Goal: Transaction & Acquisition: Book appointment/travel/reservation

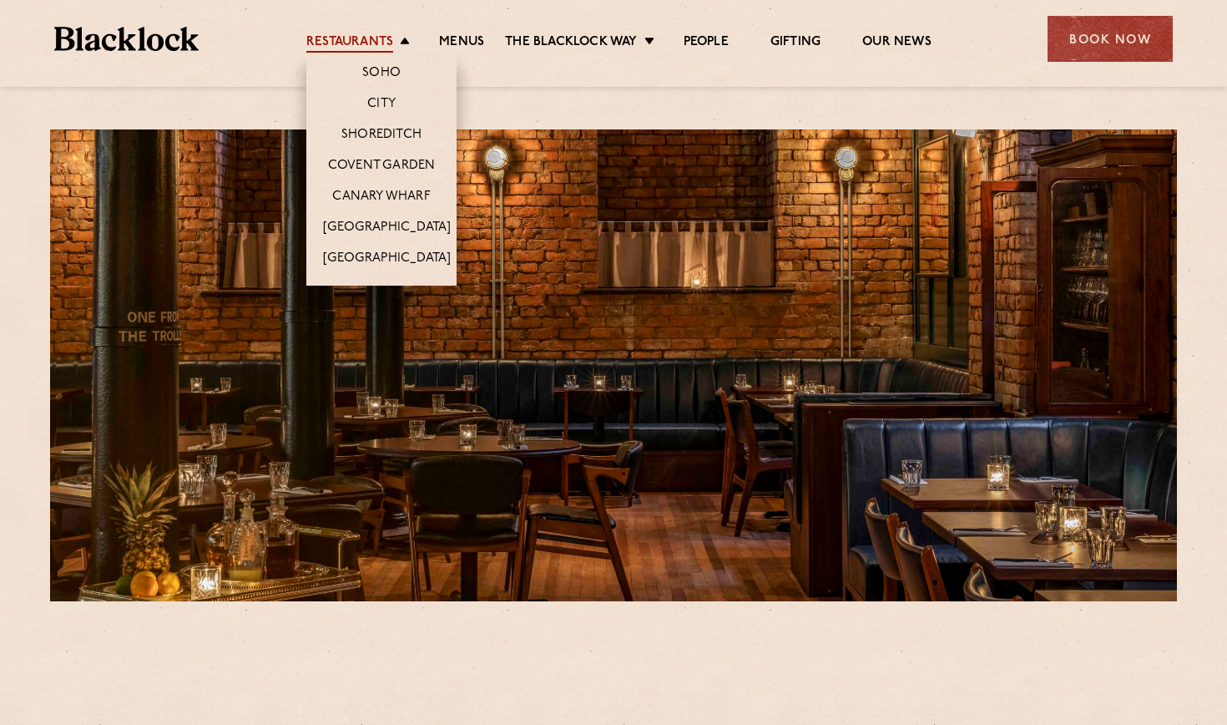
click at [386, 36] on link "Restaurants" at bounding box center [349, 43] width 87 height 18
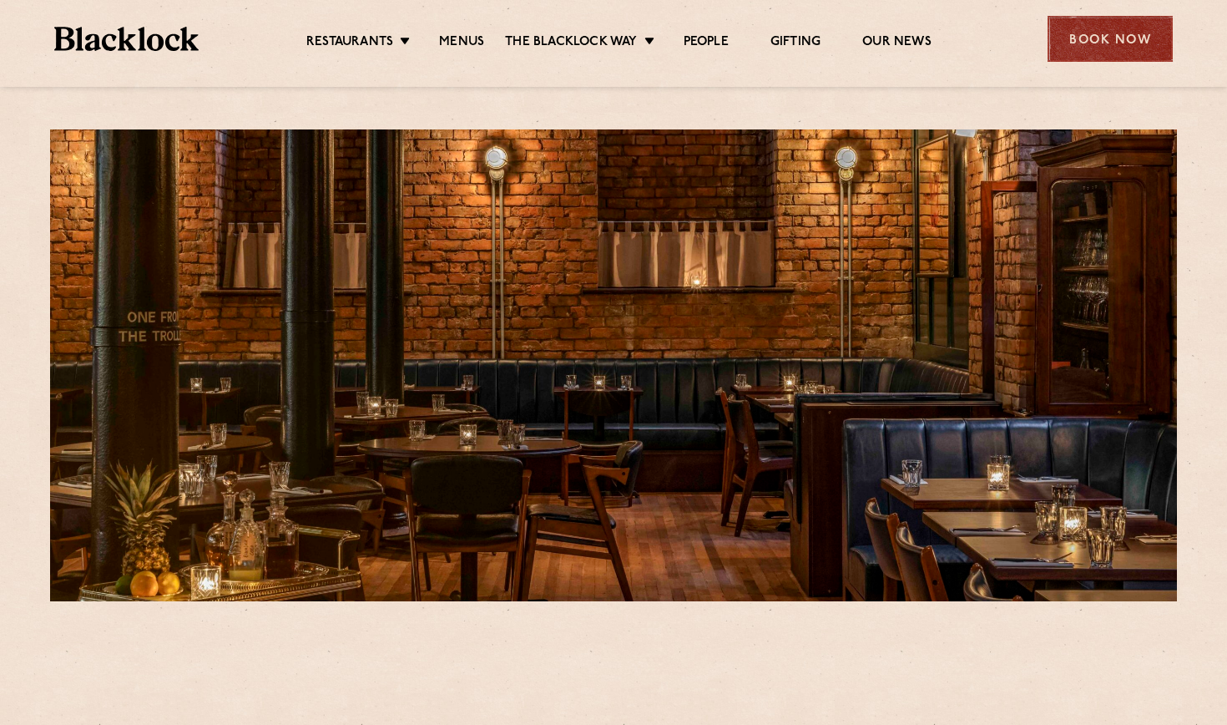
click at [1116, 38] on div "Book Now" at bounding box center [1110, 39] width 125 height 46
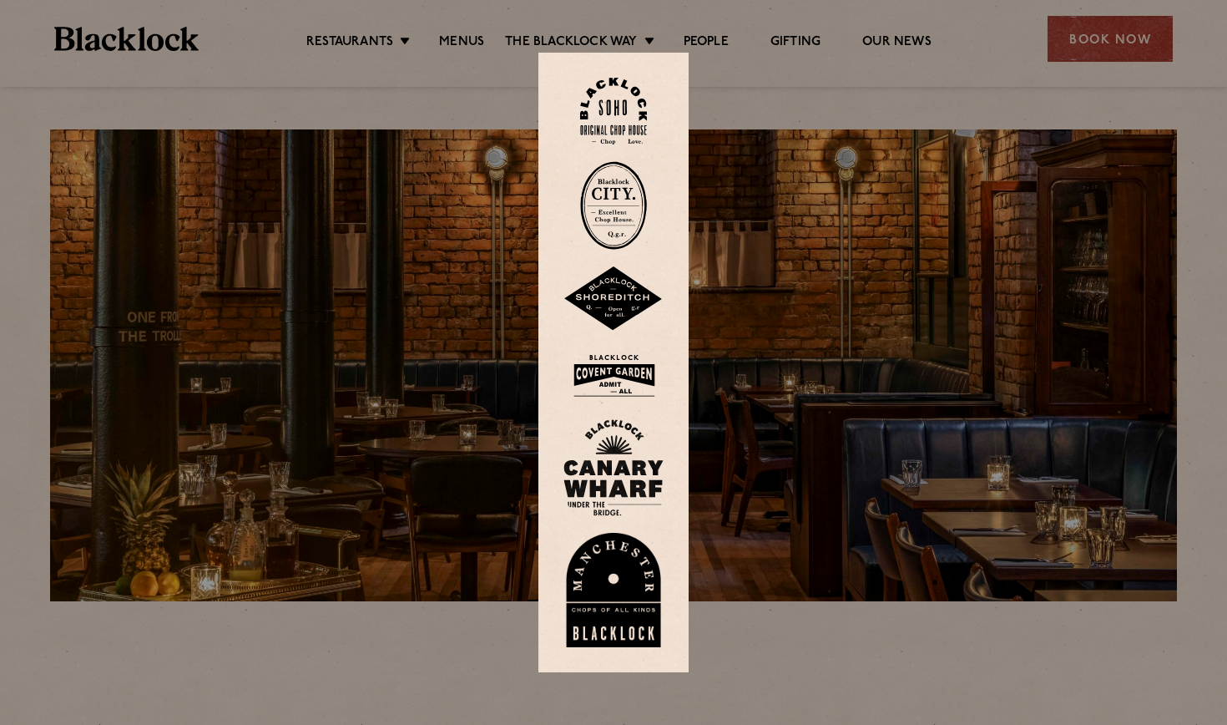
click at [1116, 44] on div at bounding box center [613, 362] width 1227 height 725
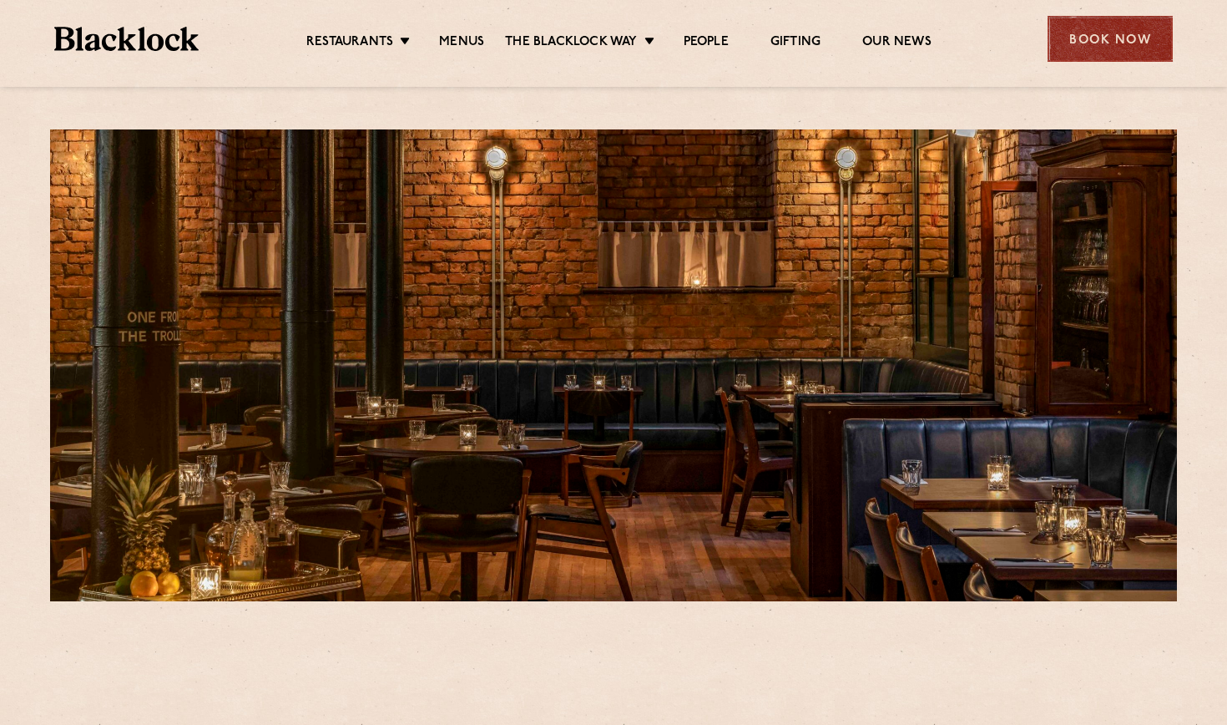
click at [1116, 44] on div "Book Now" at bounding box center [1110, 39] width 125 height 46
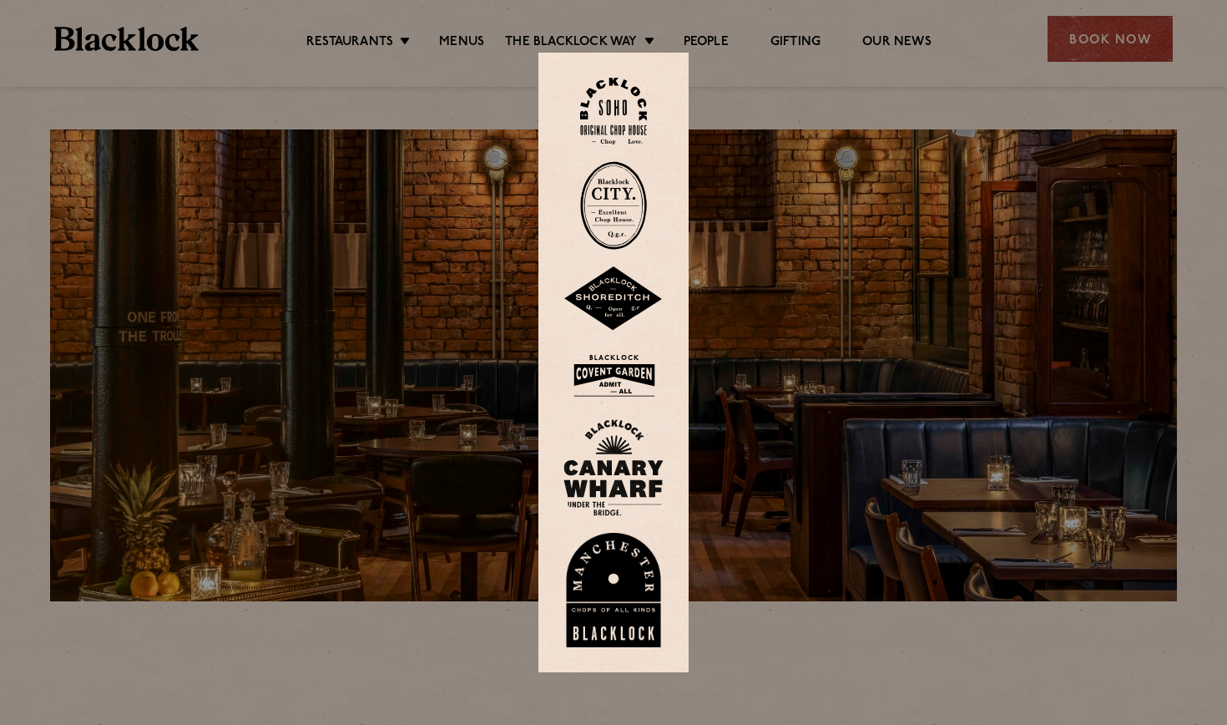
click at [613, 570] on img at bounding box center [614, 590] width 100 height 115
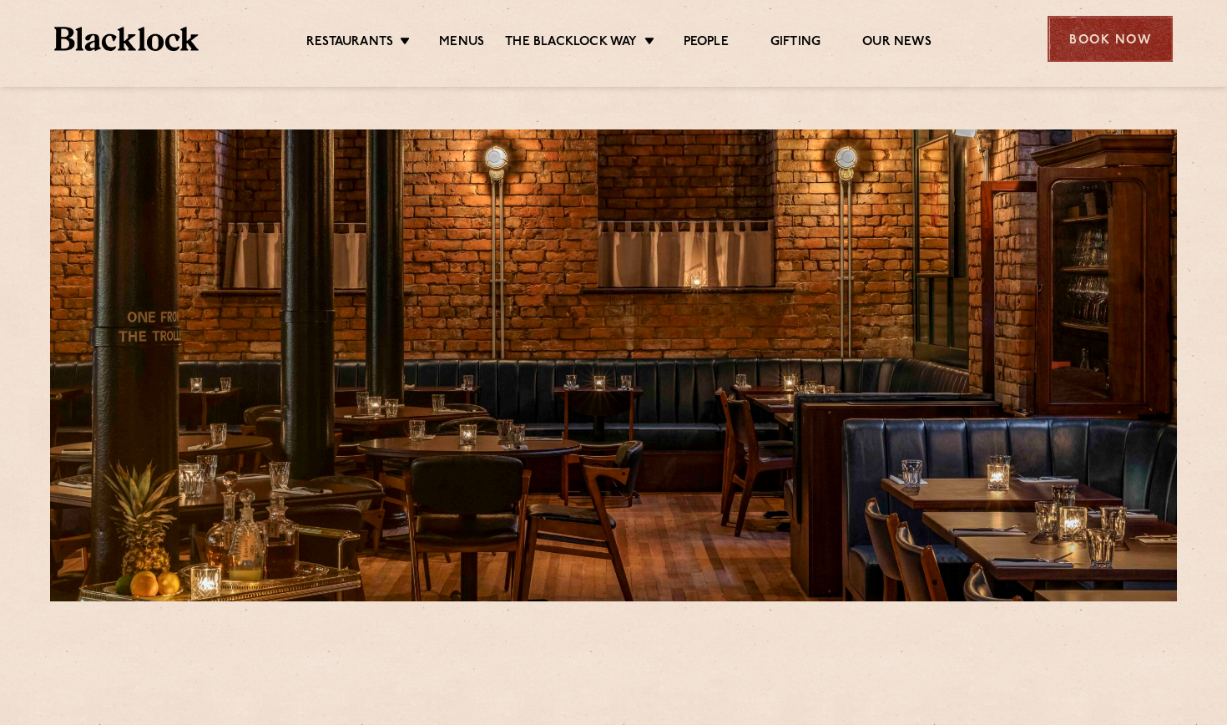
click at [1085, 41] on div "Book Now" at bounding box center [1110, 39] width 125 height 46
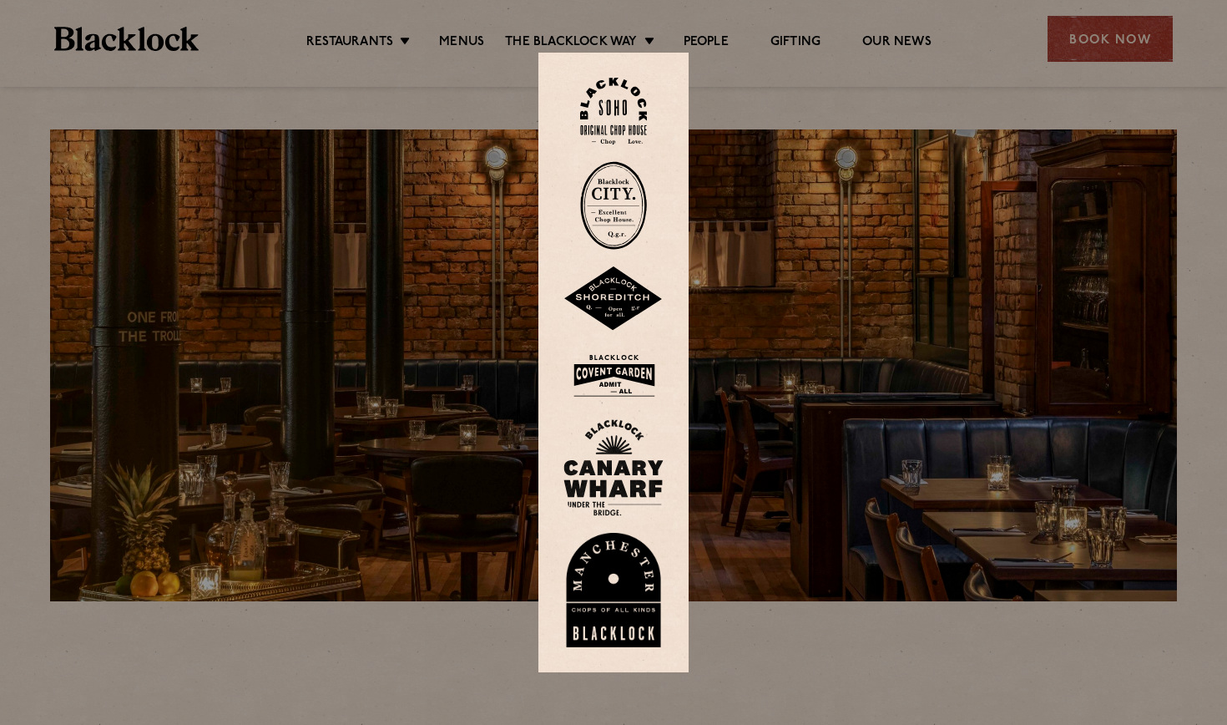
click at [609, 564] on img at bounding box center [614, 590] width 100 height 115
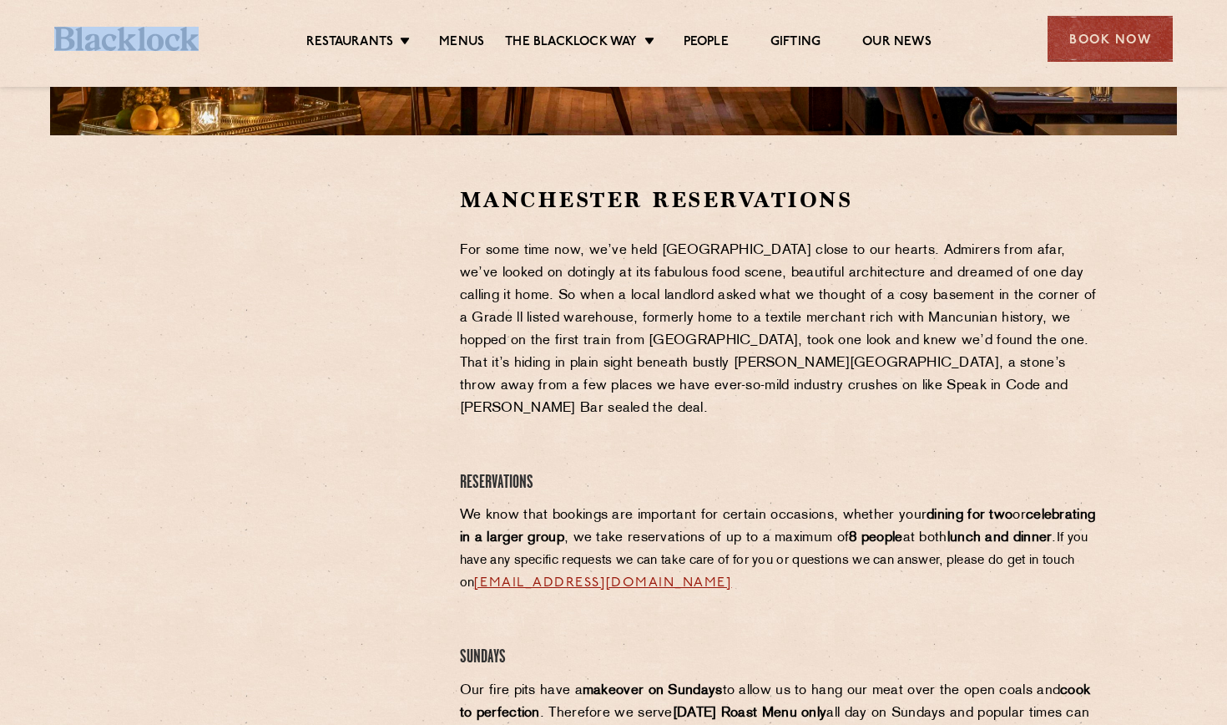
scroll to position [508, 0]
